Goal: Information Seeking & Learning: Learn about a topic

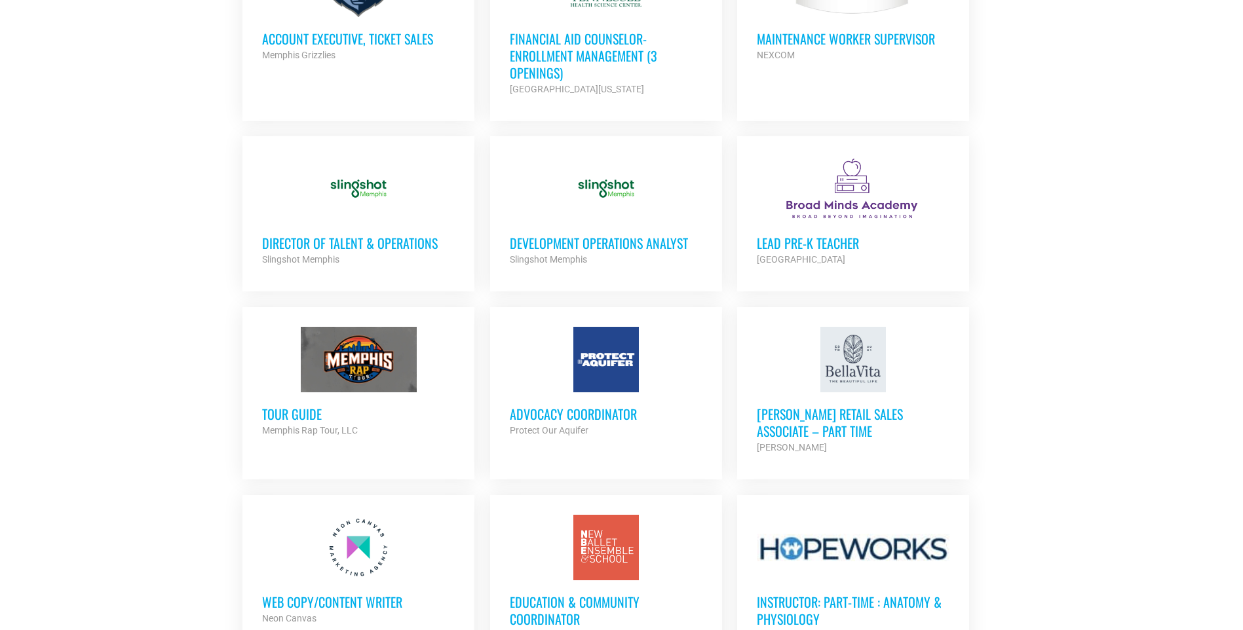
scroll to position [883, 0]
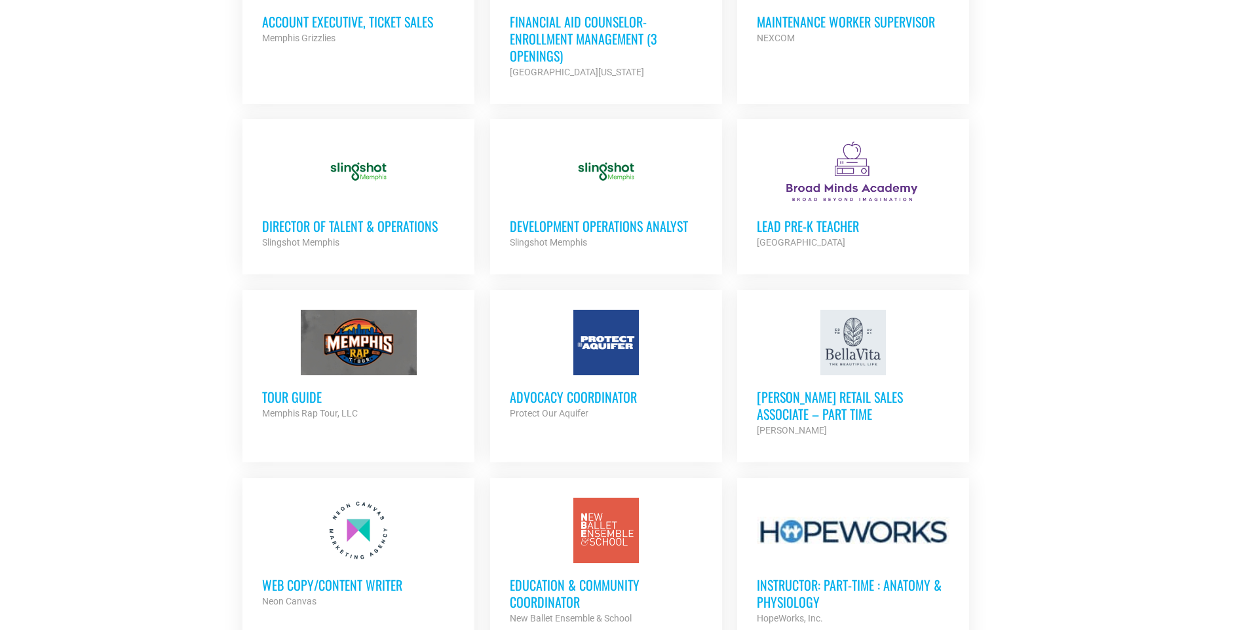
click at [295, 395] on h3 "Tour Guide" at bounding box center [358, 396] width 193 height 17
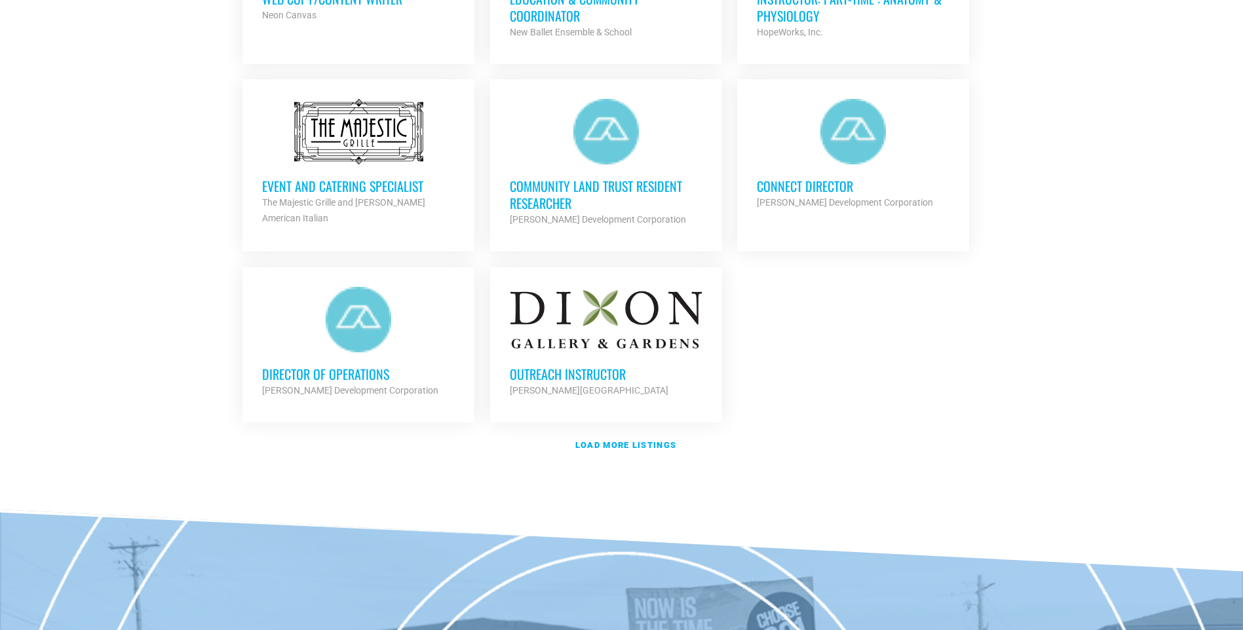
scroll to position [1483, 0]
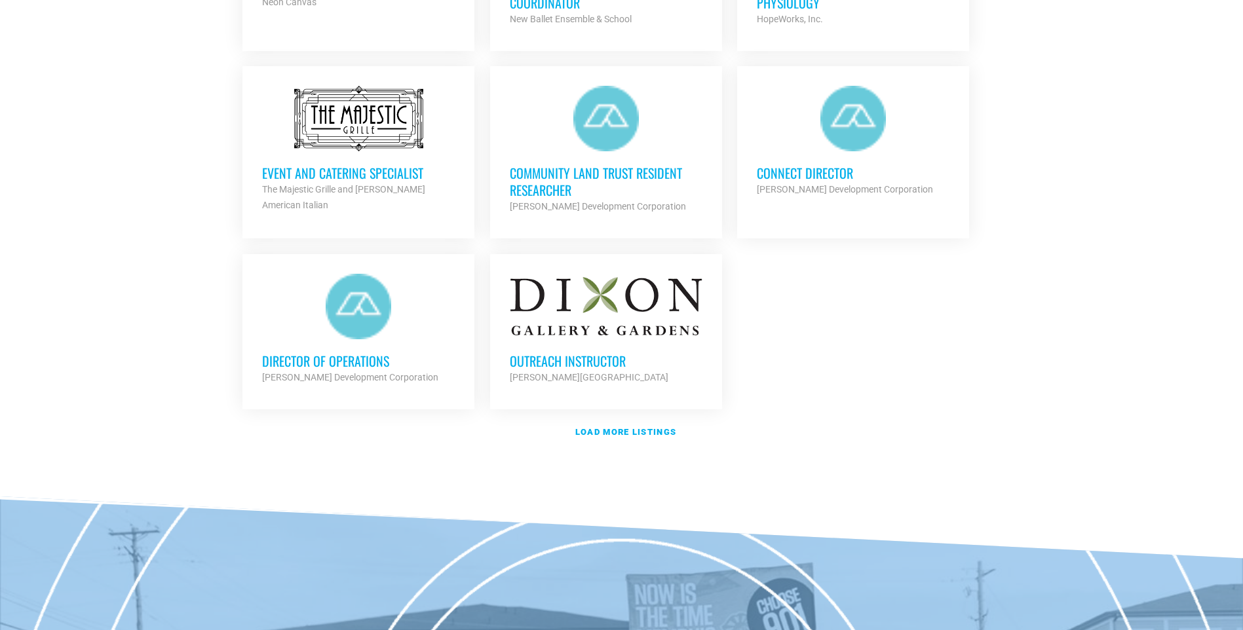
click at [307, 354] on h3 "Director of Operations" at bounding box center [358, 360] width 193 height 17
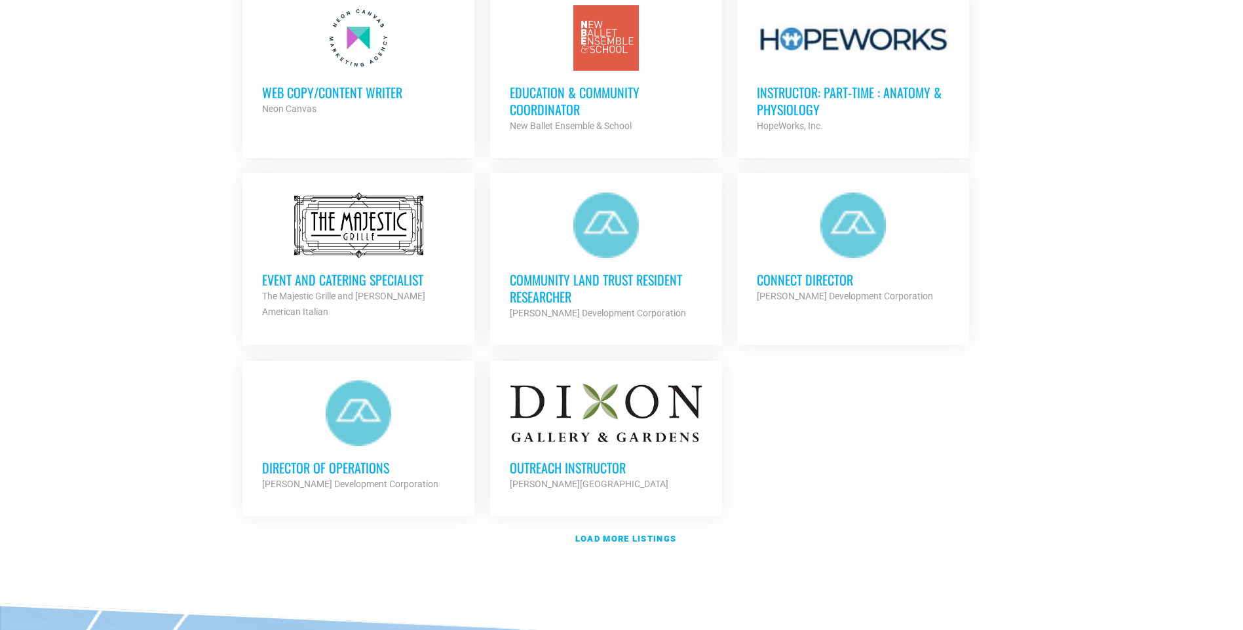
scroll to position [1373, 0]
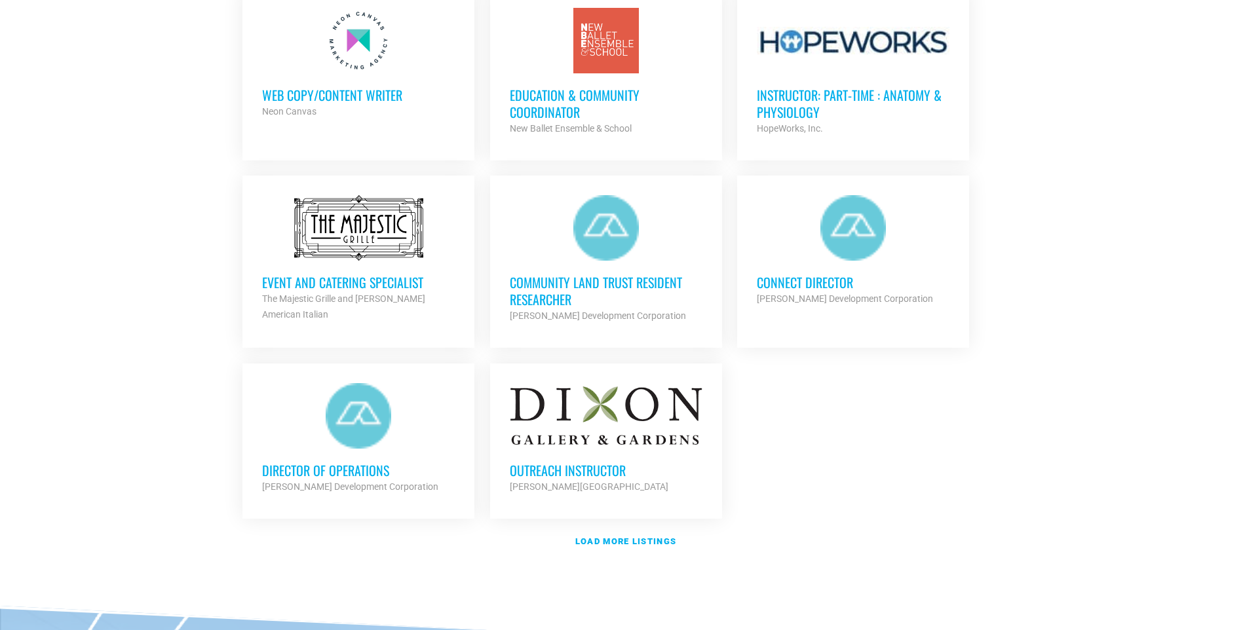
click at [575, 291] on h3 "Community Land Trust Resident Researcher" at bounding box center [606, 291] width 193 height 34
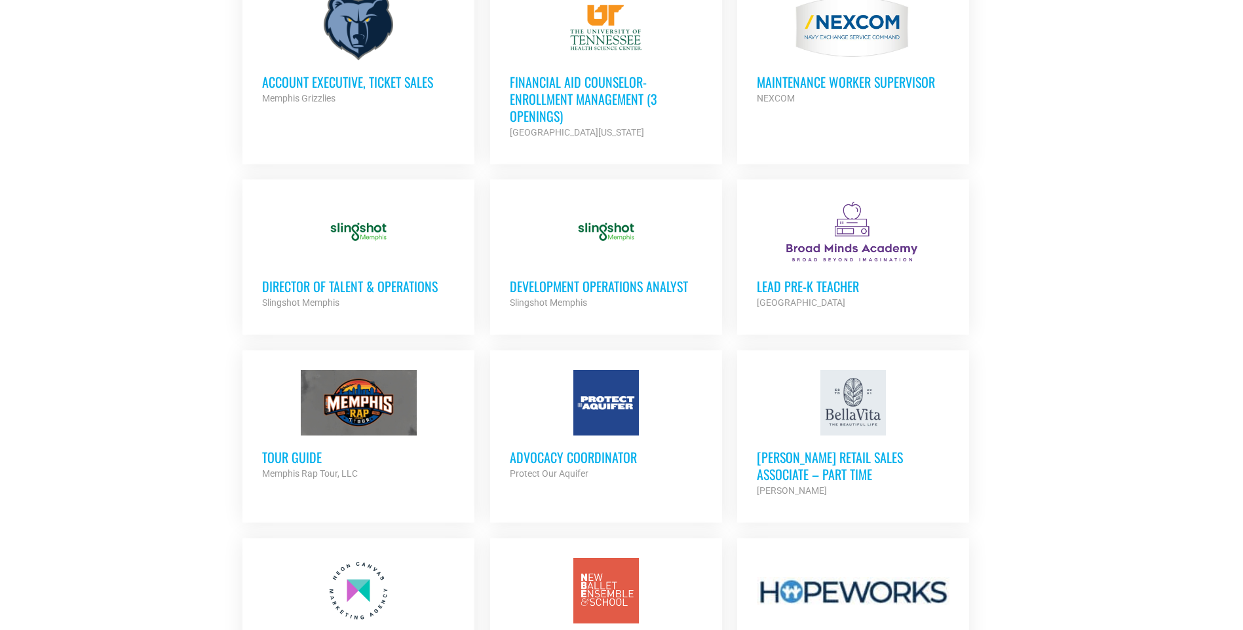
scroll to position [815, 0]
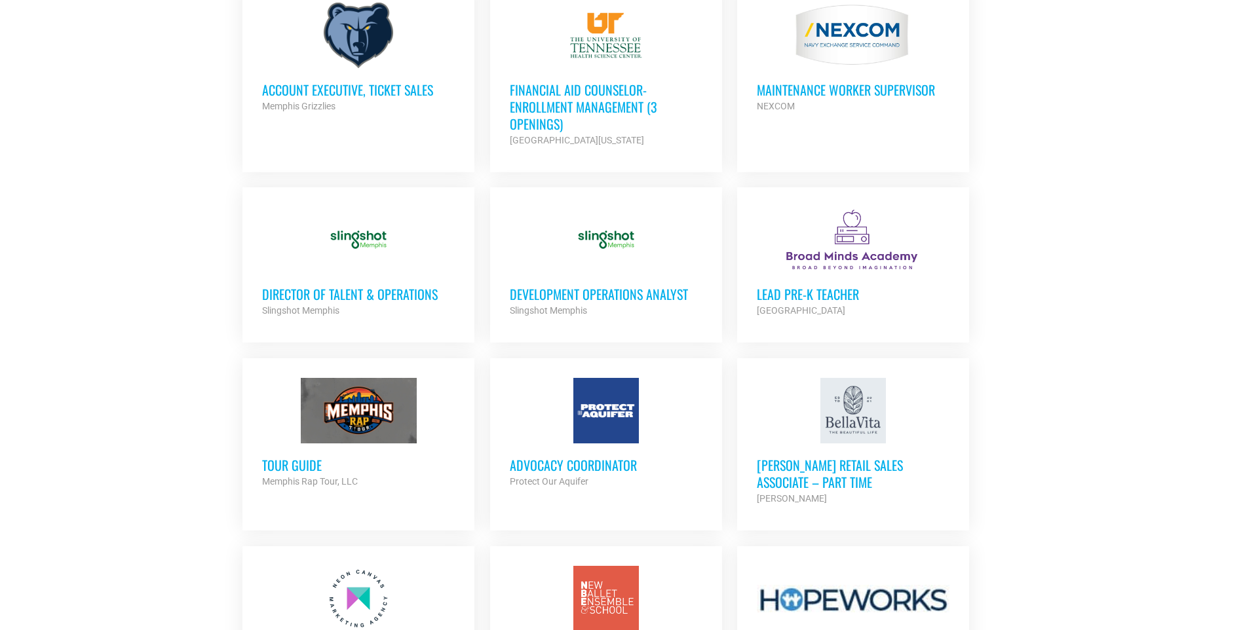
click at [326, 287] on h3 "Director of Talent & Operations" at bounding box center [358, 294] width 193 height 17
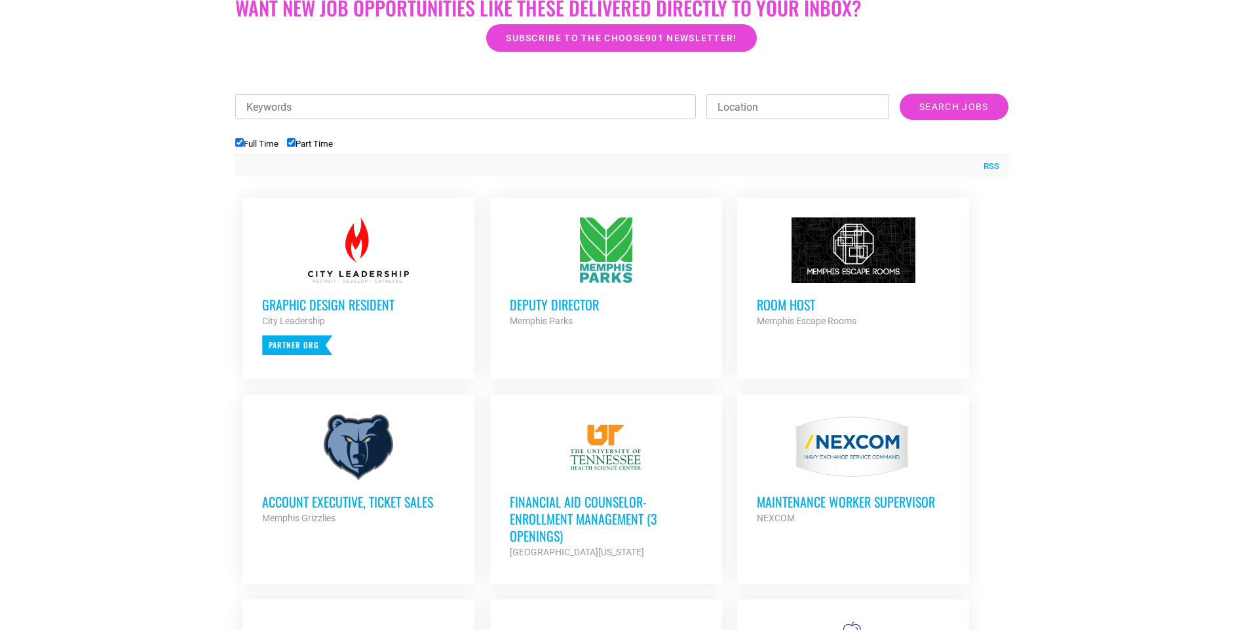
scroll to position [385, 0]
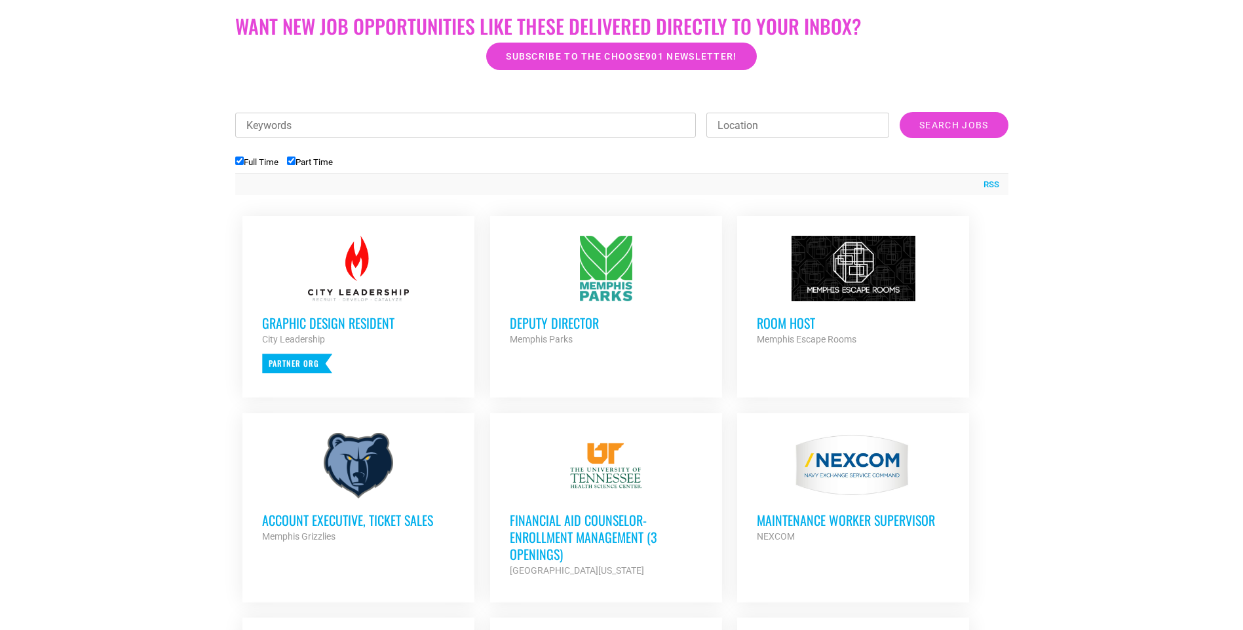
click at [557, 324] on h3 "Deputy Director" at bounding box center [606, 322] width 193 height 17
